Goal: Task Accomplishment & Management: Use online tool/utility

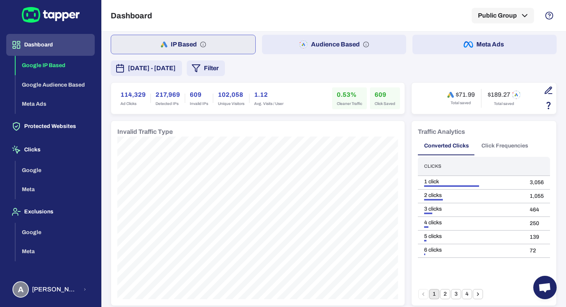
scroll to position [30, 0]
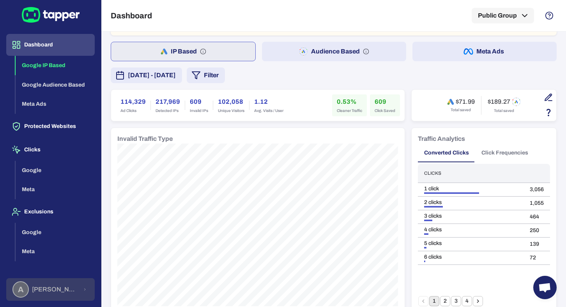
click at [58, 287] on span "Anna Maria Koutsogianni" at bounding box center [55, 289] width 46 height 8
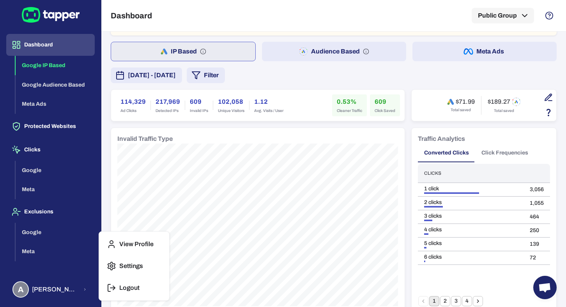
click at [129, 290] on p "Logout" at bounding box center [129, 288] width 20 height 8
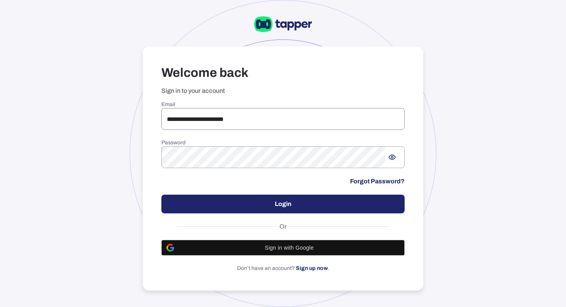
click at [176, 123] on input "**********" at bounding box center [282, 119] width 243 height 22
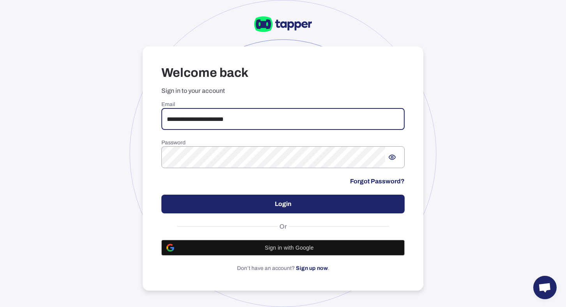
type input "**********"
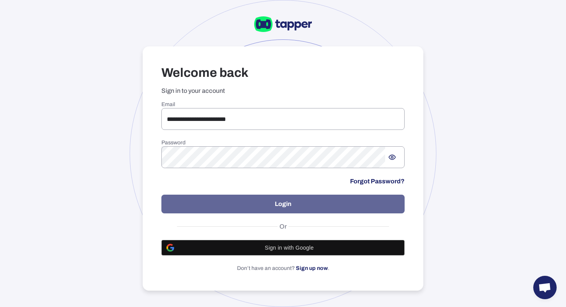
click at [274, 200] on button "Login" at bounding box center [282, 203] width 243 height 19
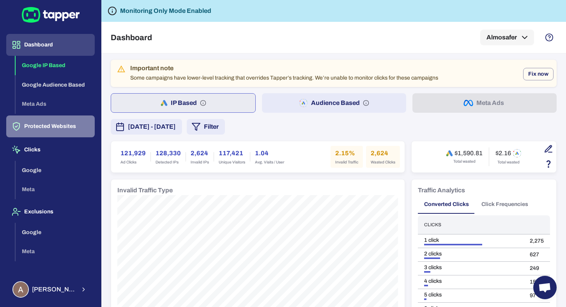
click at [47, 129] on button "Protected Websites" at bounding box center [50, 126] width 88 height 22
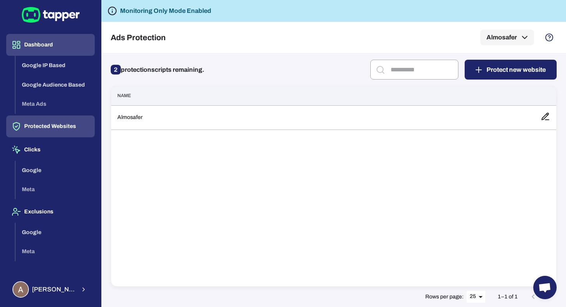
click at [49, 49] on button "Dashboard" at bounding box center [50, 45] width 88 height 22
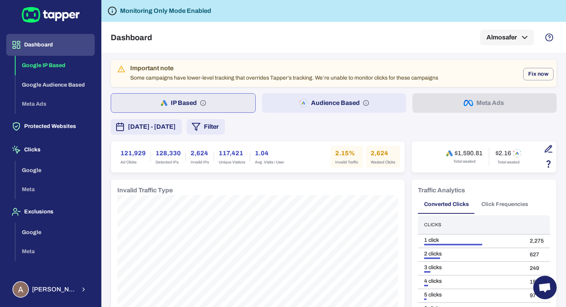
click at [289, 105] on button "Audience Based" at bounding box center [334, 102] width 144 height 19
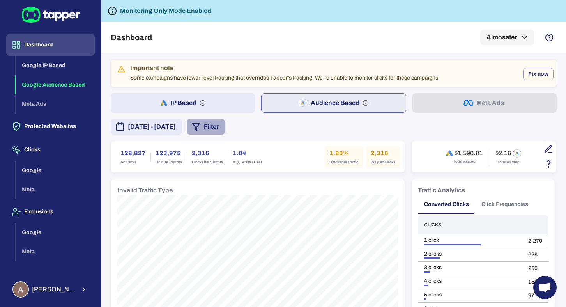
click at [225, 126] on button "Filter" at bounding box center [206, 127] width 38 height 16
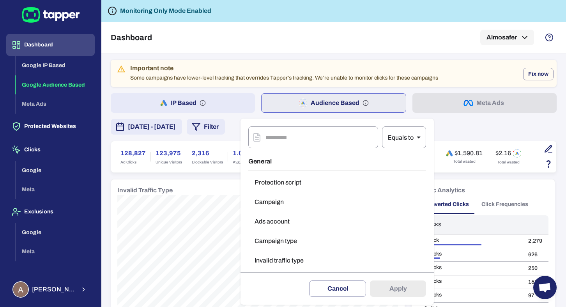
click at [58, 125] on div at bounding box center [283, 153] width 566 height 307
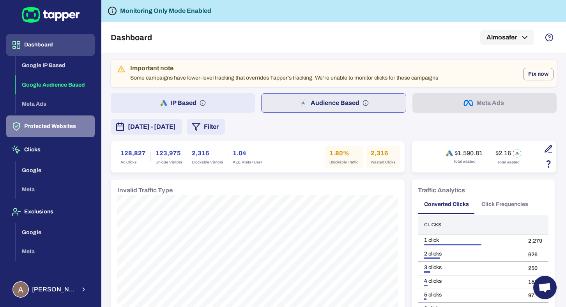
click at [44, 134] on button "Protected Websites" at bounding box center [50, 126] width 88 height 22
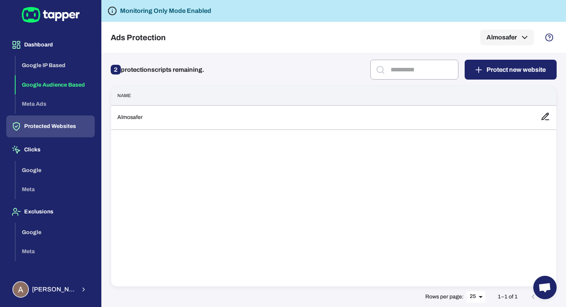
click at [60, 83] on button "Google Audience Based" at bounding box center [55, 84] width 79 height 19
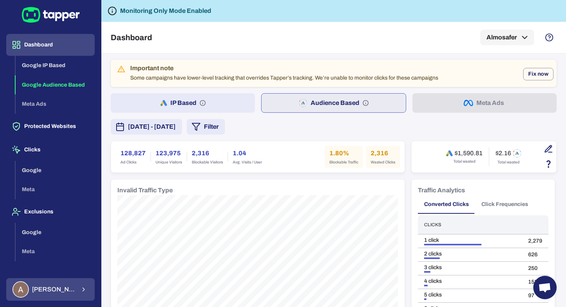
click at [72, 288] on button "Ahmed Sobih" at bounding box center [50, 289] width 88 height 23
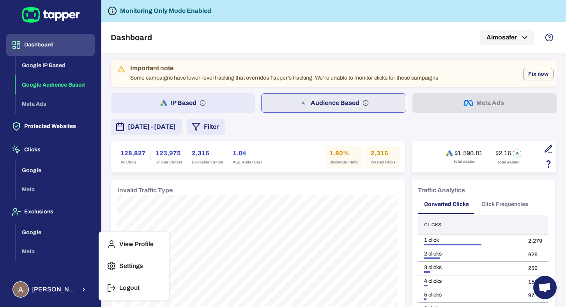
click at [109, 288] on icon "button" at bounding box center [111, 287] width 9 height 9
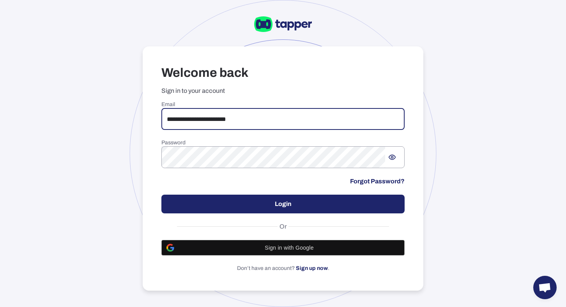
click at [210, 117] on input "**********" at bounding box center [282, 119] width 243 height 22
type input "**********"
click at [301, 203] on button "Login" at bounding box center [282, 203] width 243 height 19
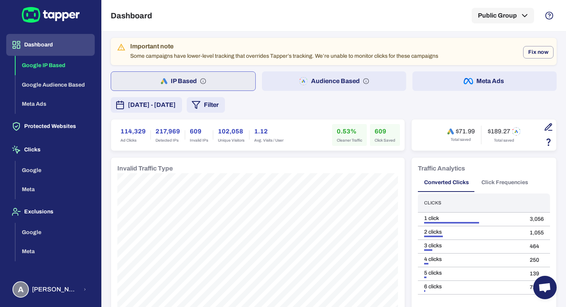
click at [272, 84] on button "Audience Based" at bounding box center [334, 80] width 144 height 19
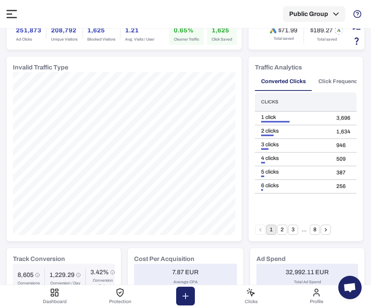
scroll to position [111, 0]
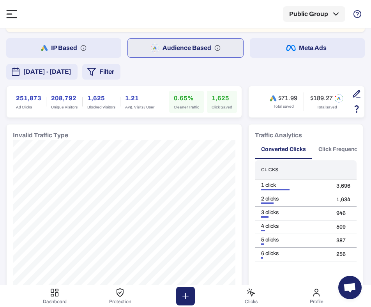
scroll to position [40, 0]
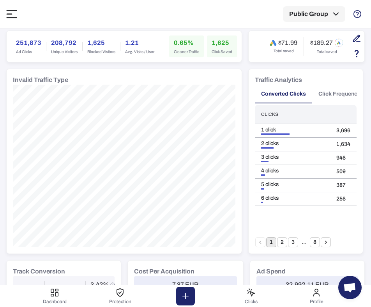
scroll to position [99, 0]
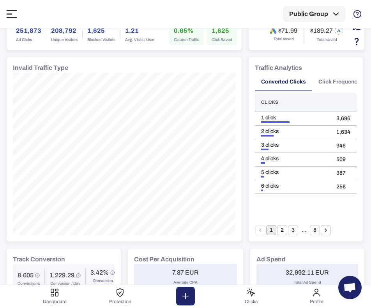
scroll to position [114, 0]
